Goal: Information Seeking & Learning: Check status

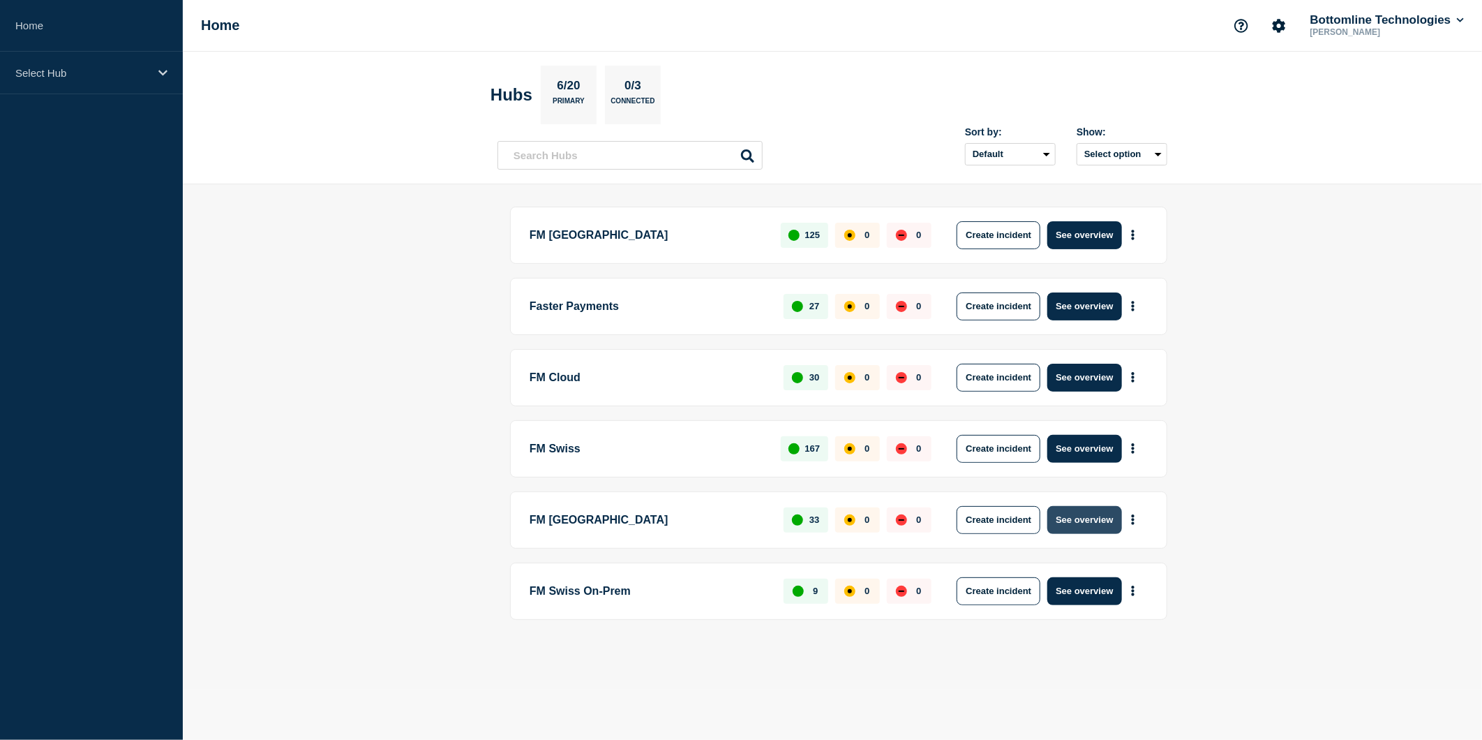
click at [1071, 513] on button "See overview" at bounding box center [1085, 520] width 74 height 28
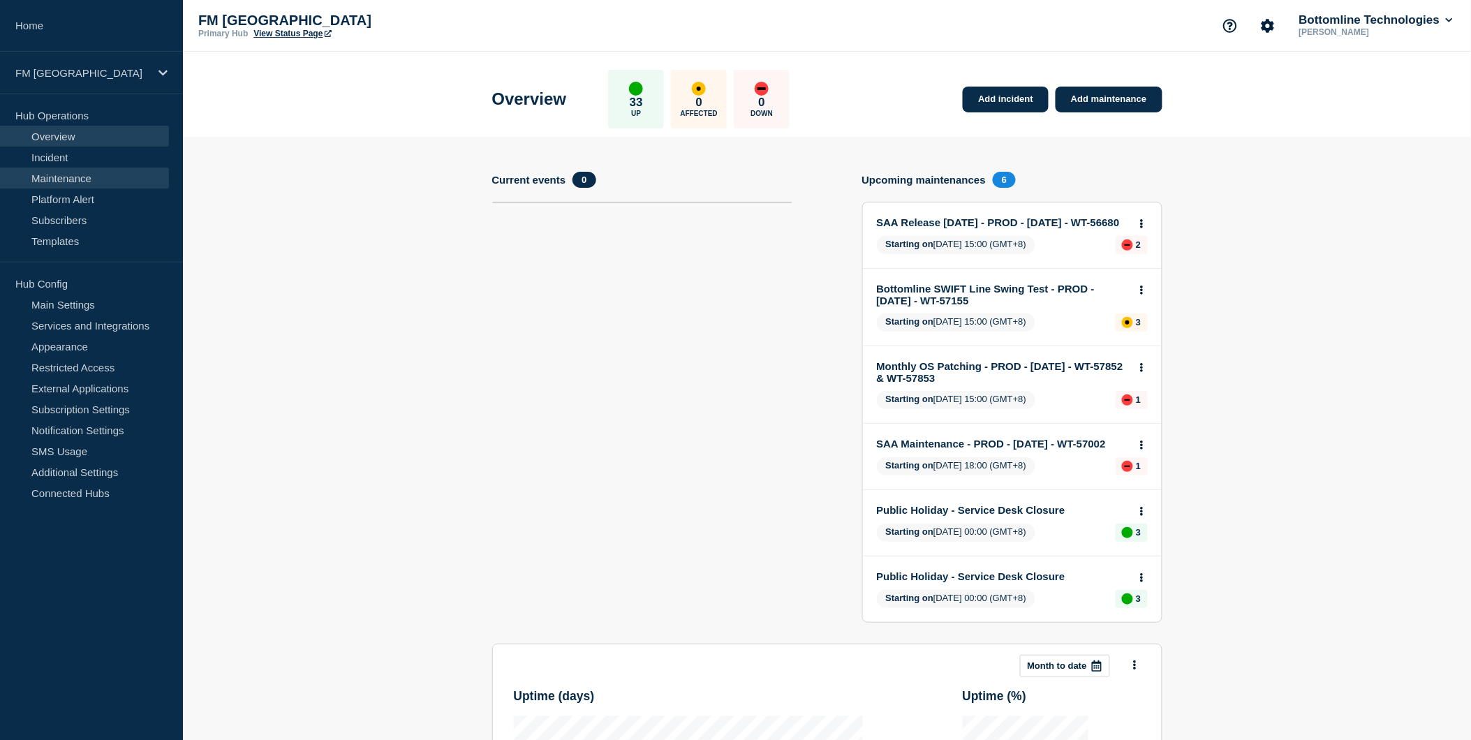
click at [74, 179] on link "Maintenance" at bounding box center [84, 178] width 169 height 21
